Goal: Information Seeking & Learning: Learn about a topic

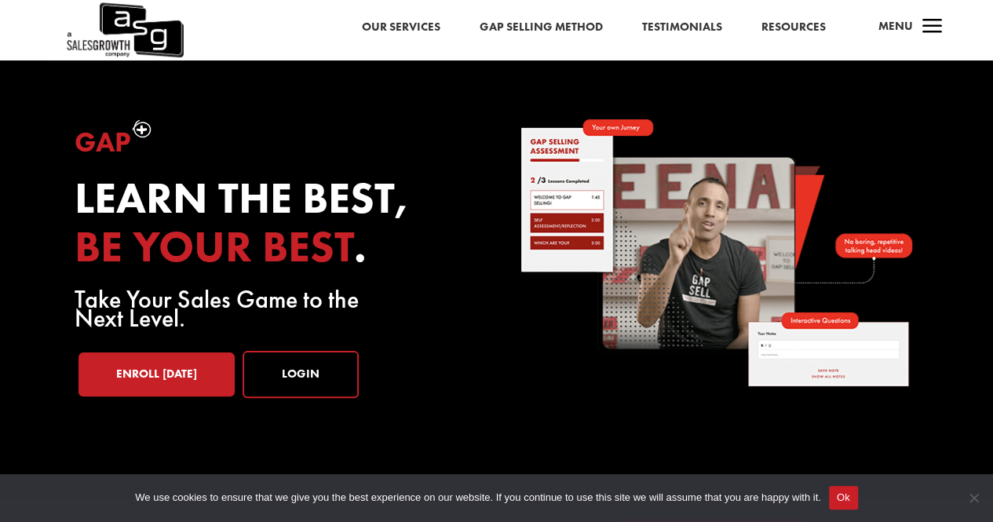
click at [813, 26] on link "Resources" at bounding box center [793, 27] width 64 height 20
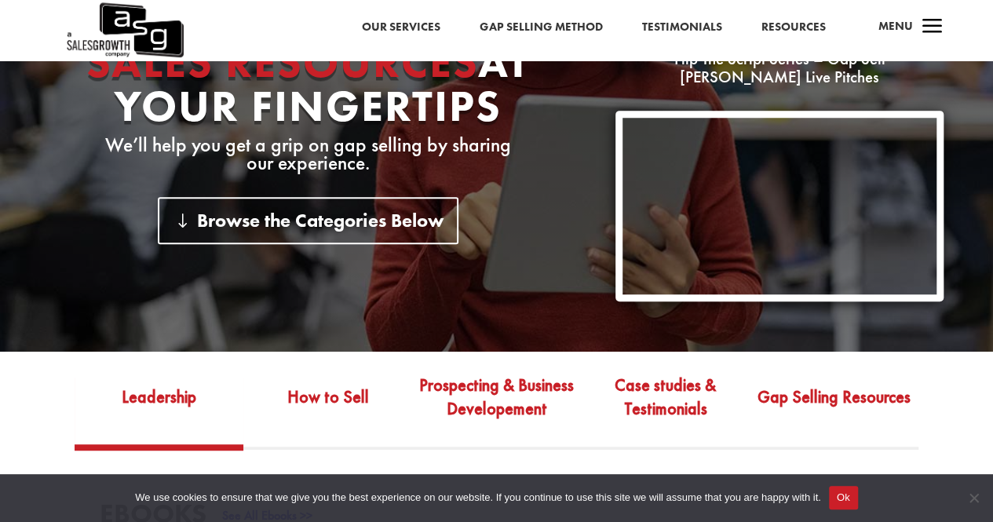
scroll to position [219, 0]
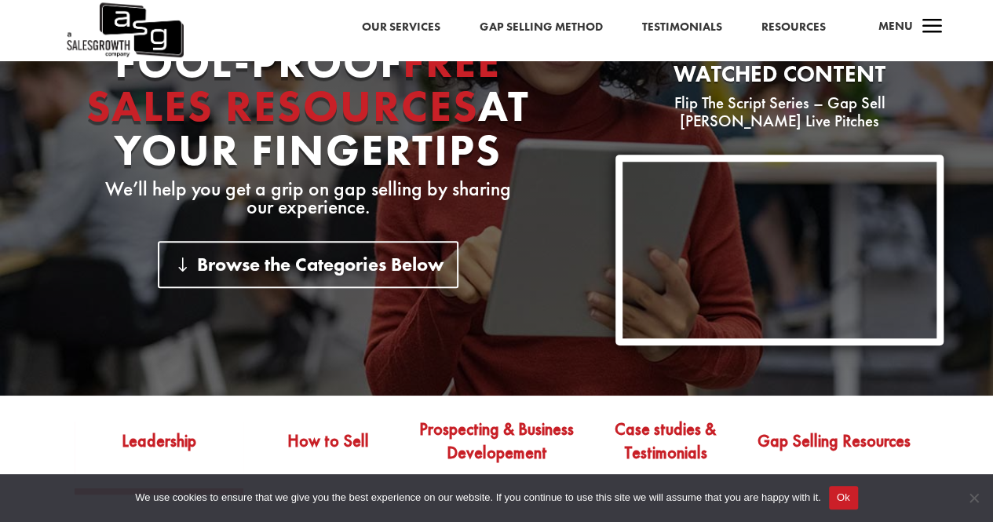
click at [938, 29] on span "a" at bounding box center [931, 27] width 31 height 31
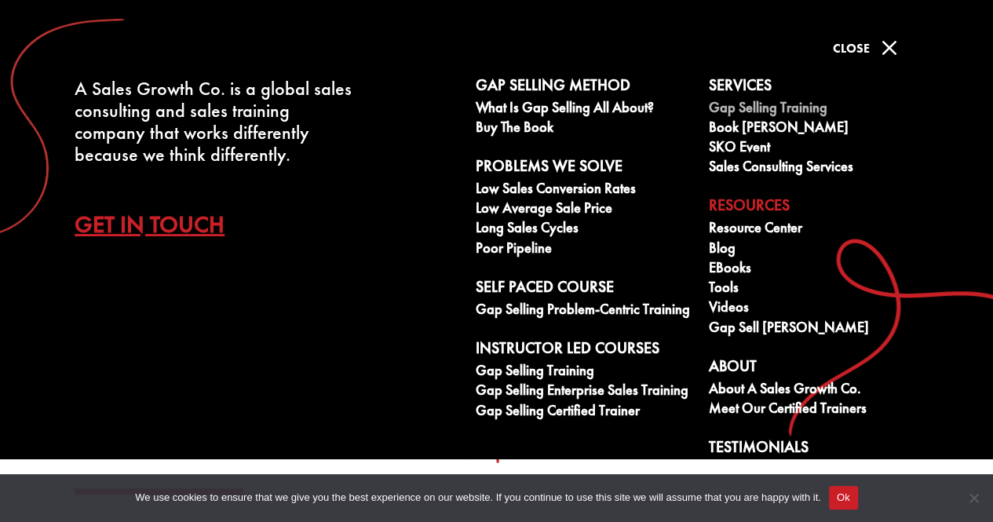
click at [753, 112] on link "Gap Selling Training" at bounding box center [817, 110] width 216 height 20
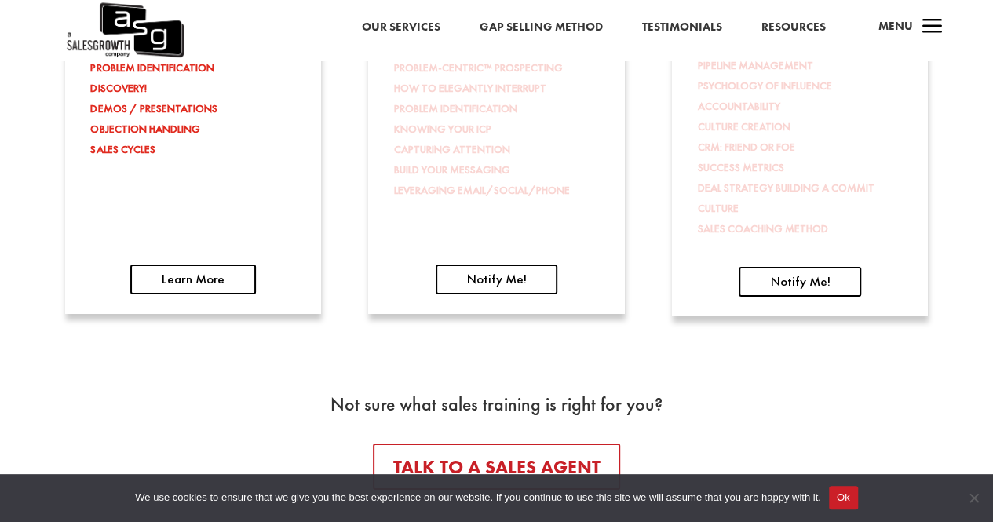
scroll to position [2606, 0]
click at [204, 285] on link "Learn More" at bounding box center [193, 279] width 126 height 30
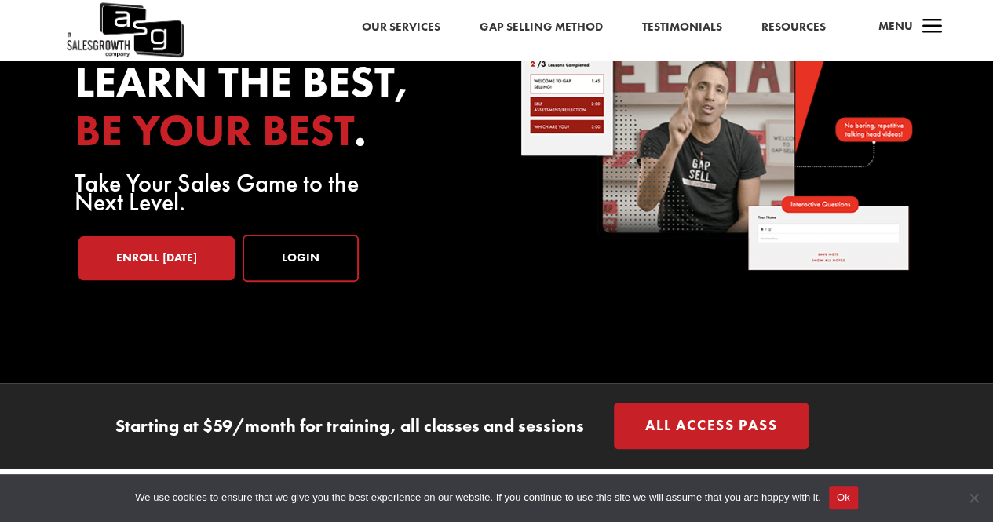
scroll to position [115, 0]
